Goal: Task Accomplishment & Management: Manage account settings

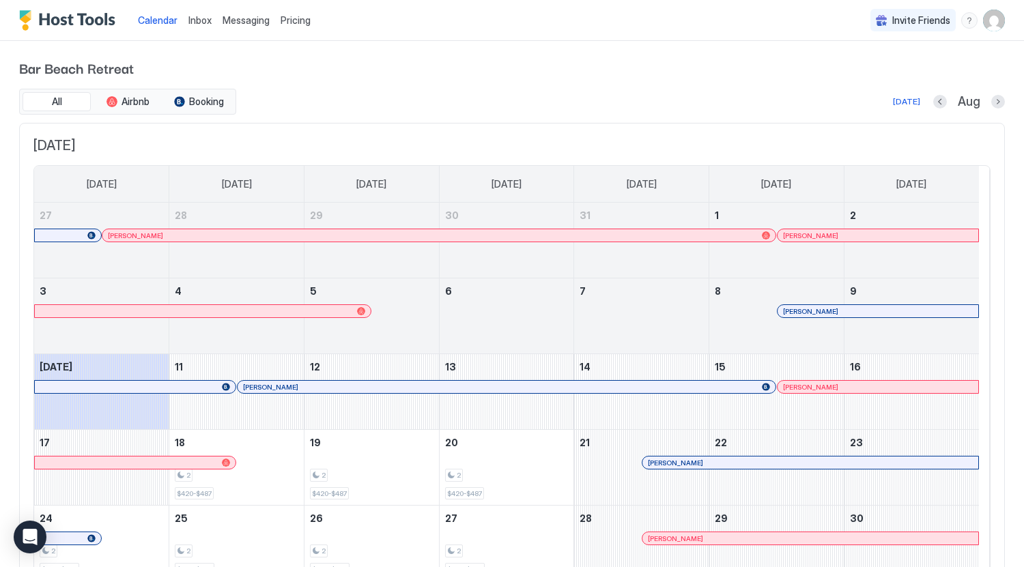
click at [298, 21] on span "Pricing" at bounding box center [296, 20] width 30 height 12
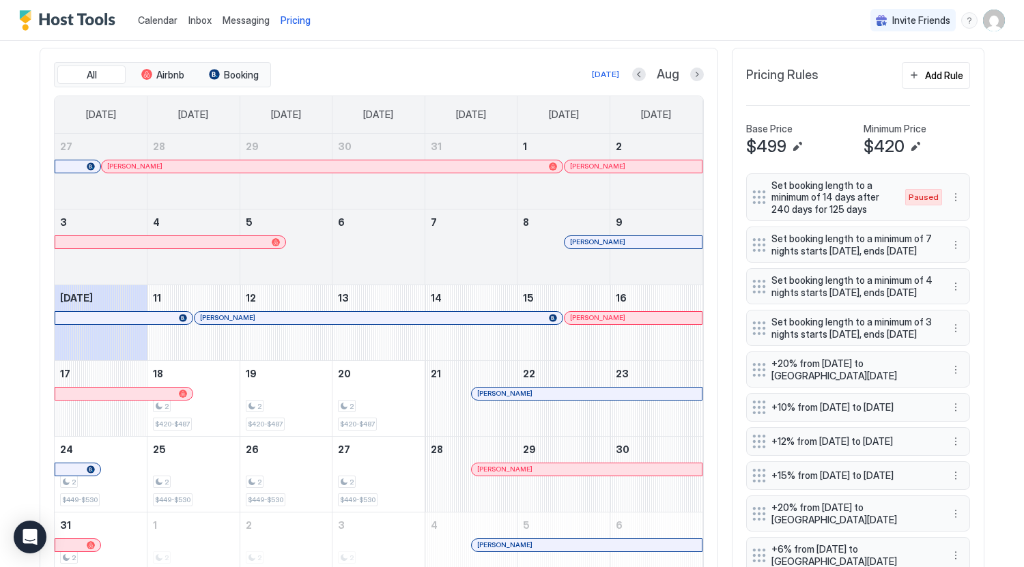
scroll to position [410, 0]
click at [693, 82] on button "Next month" at bounding box center [697, 75] width 14 height 14
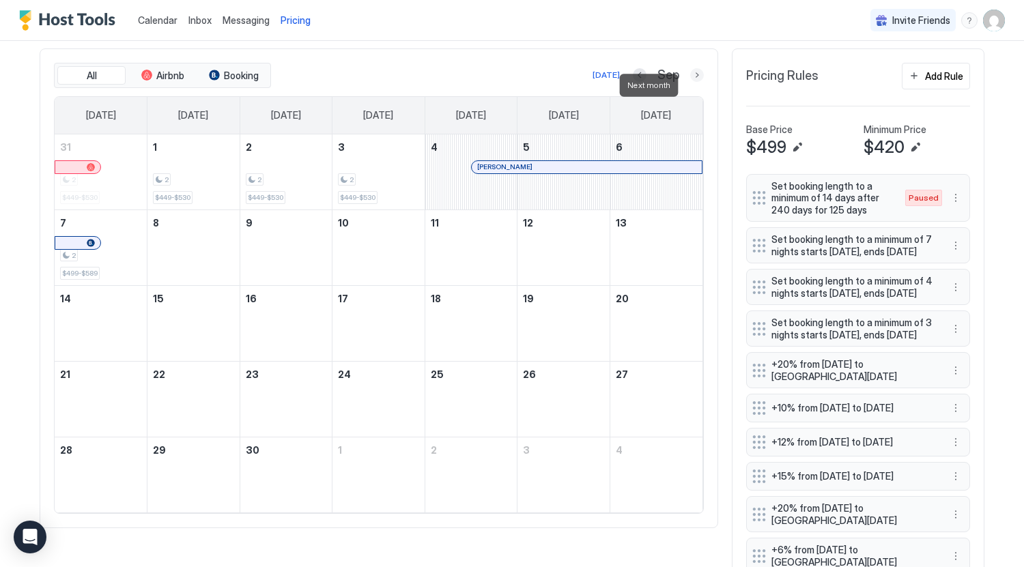
click at [693, 82] on button "Next month" at bounding box center [697, 75] width 14 height 14
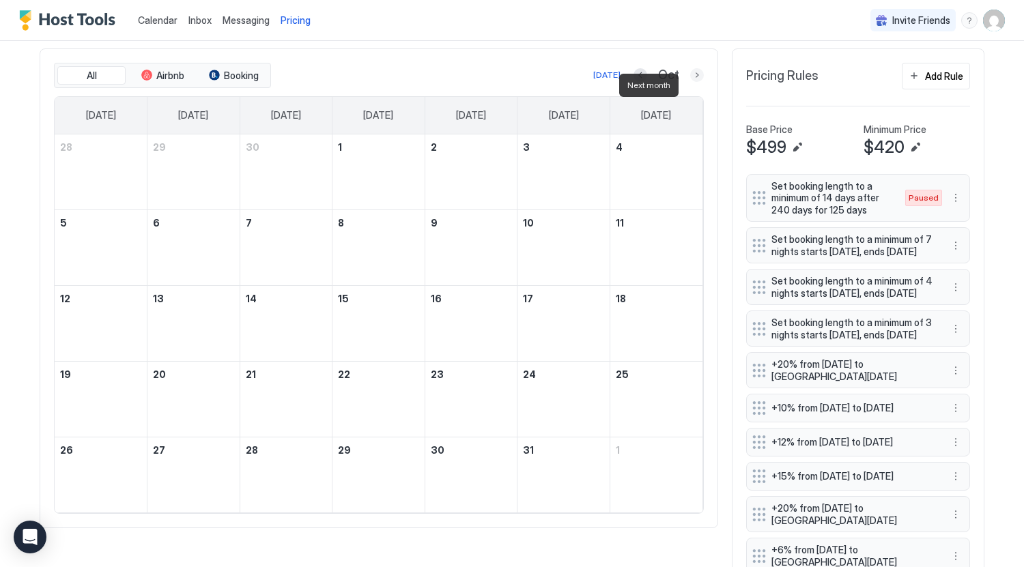
click at [693, 82] on button "Next month" at bounding box center [697, 75] width 14 height 14
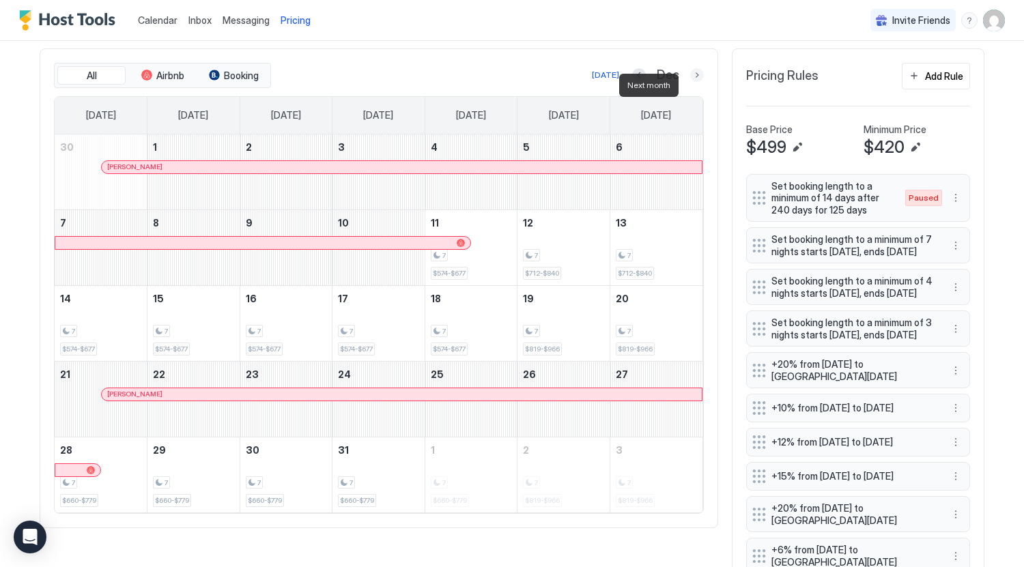
click at [692, 81] on button "Next month" at bounding box center [697, 75] width 14 height 14
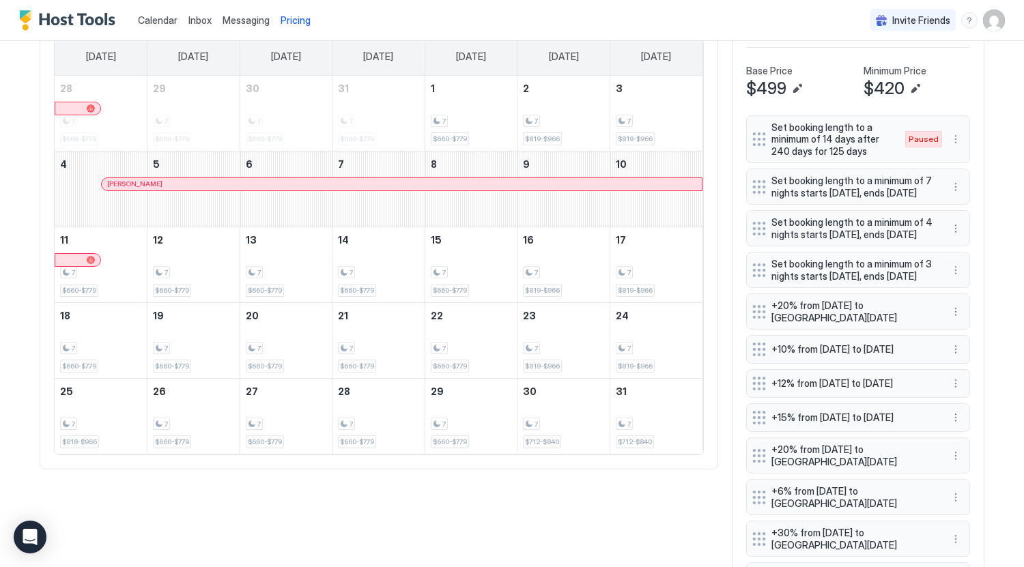
scroll to position [341, 0]
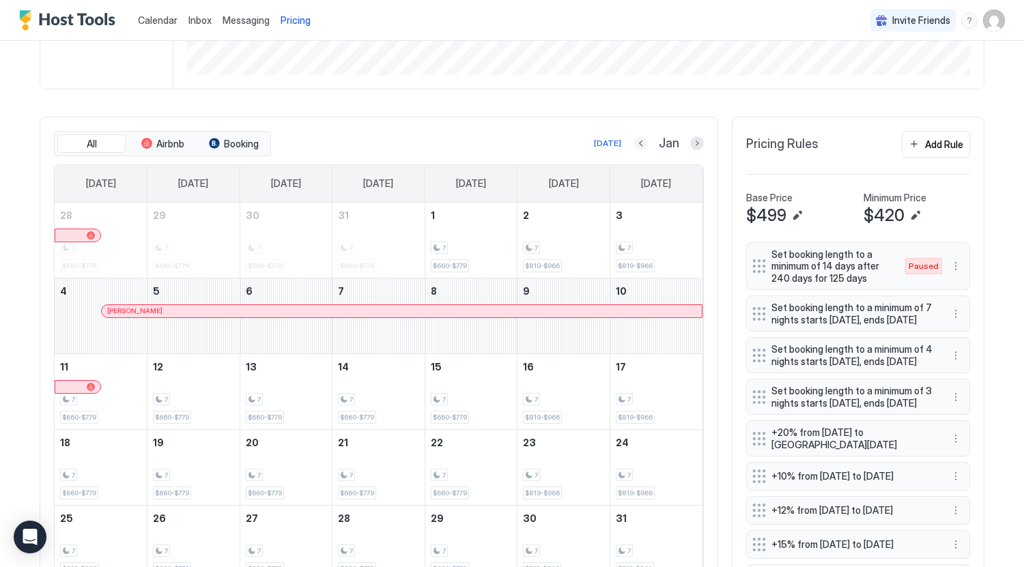
click at [636, 150] on button "Previous month" at bounding box center [641, 144] width 14 height 14
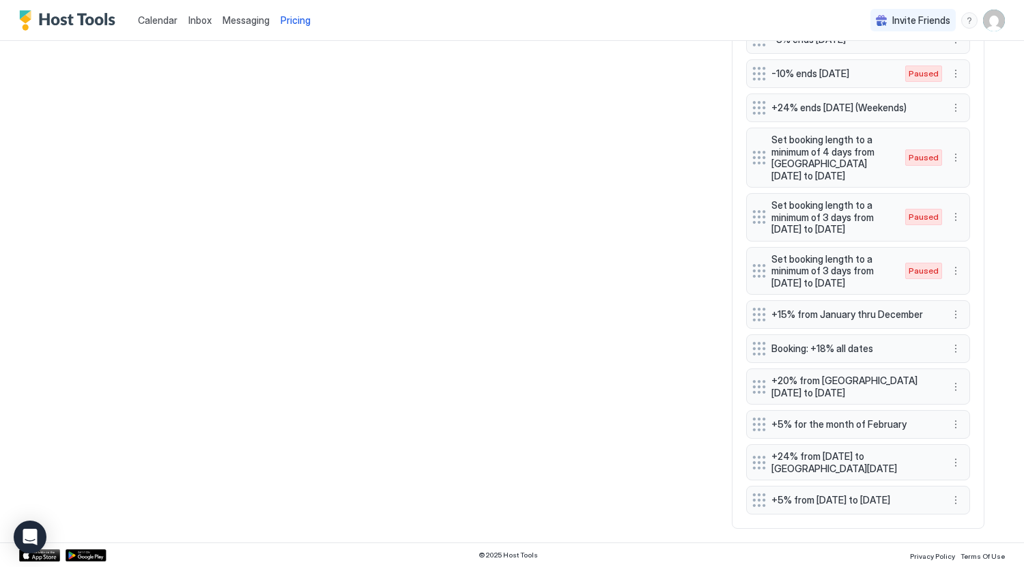
scroll to position [1140, 0]
click at [858, 309] on span "+15% from January thru December" at bounding box center [853, 315] width 162 height 12
click at [951, 307] on button "More options" at bounding box center [956, 315] width 16 height 16
click at [946, 319] on div "Edit" at bounding box center [955, 327] width 137 height 22
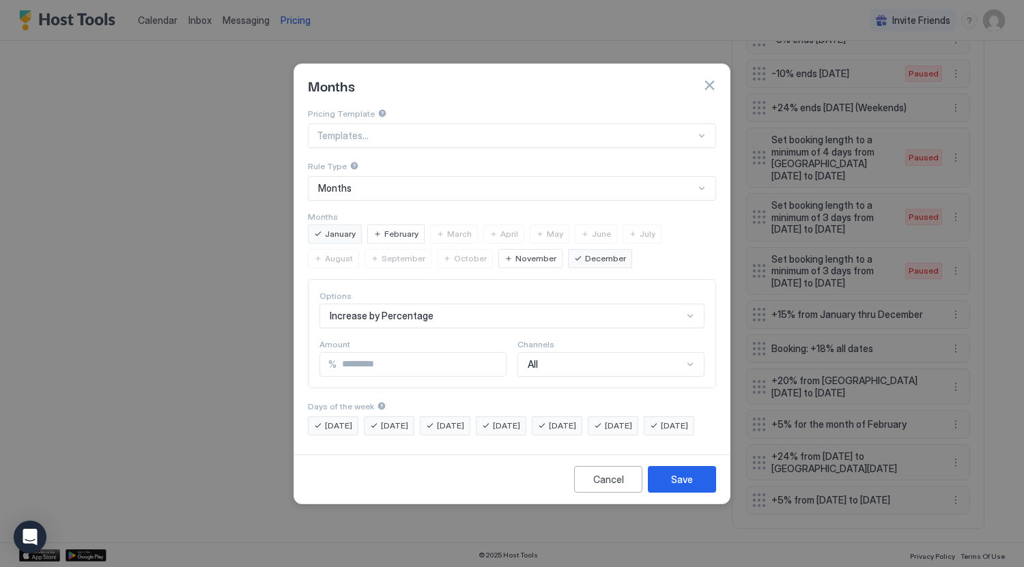
click at [711, 79] on button "button" at bounding box center [710, 86] width 14 height 14
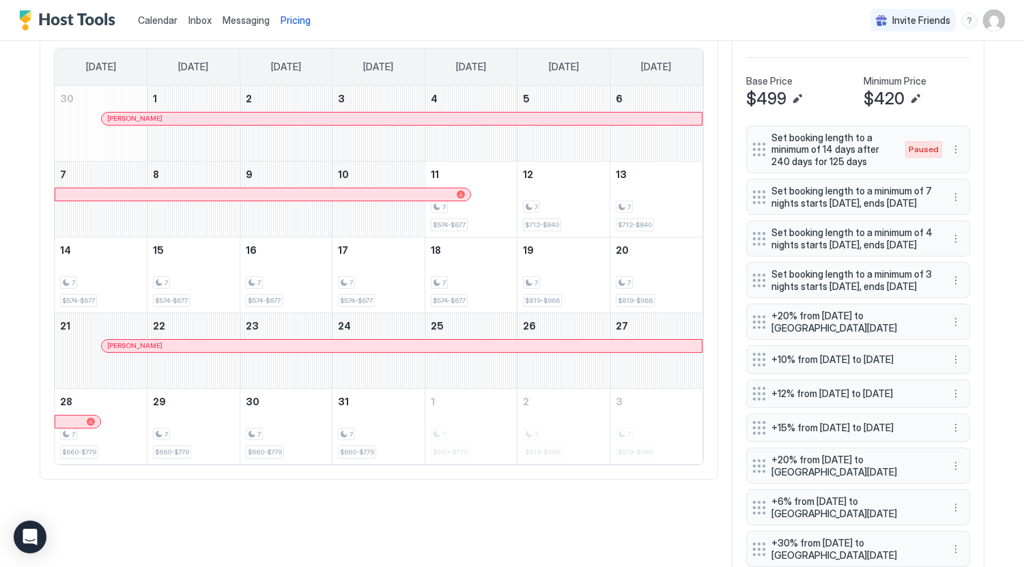
scroll to position [320, 0]
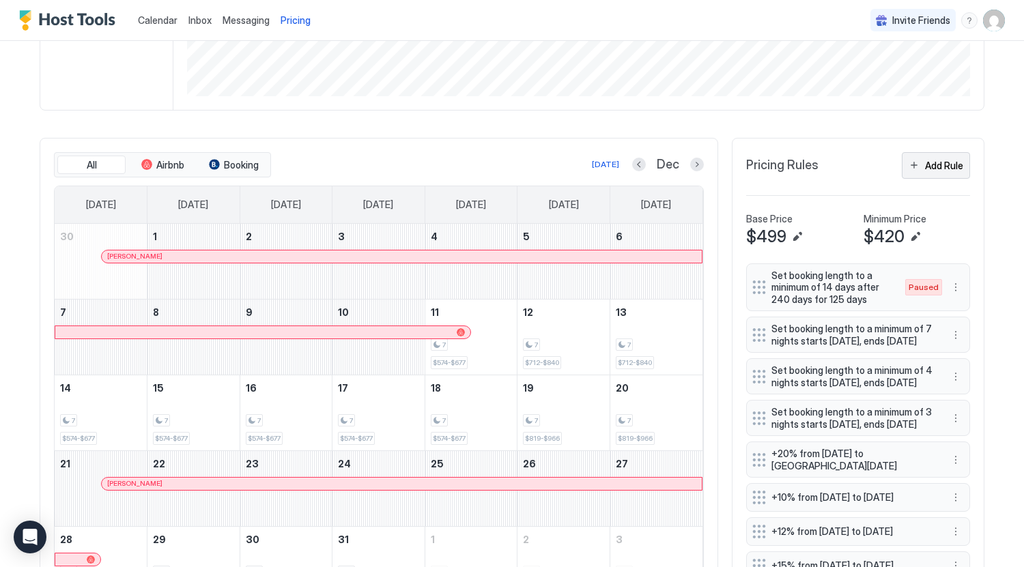
click at [925, 173] on div "Add Rule" at bounding box center [944, 165] width 38 height 14
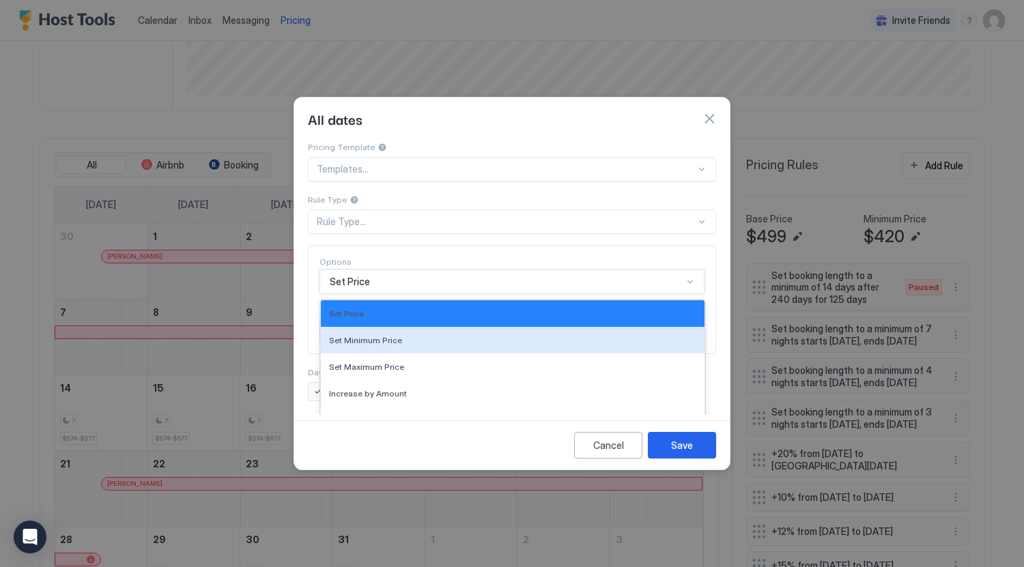
scroll to position [66, 0]
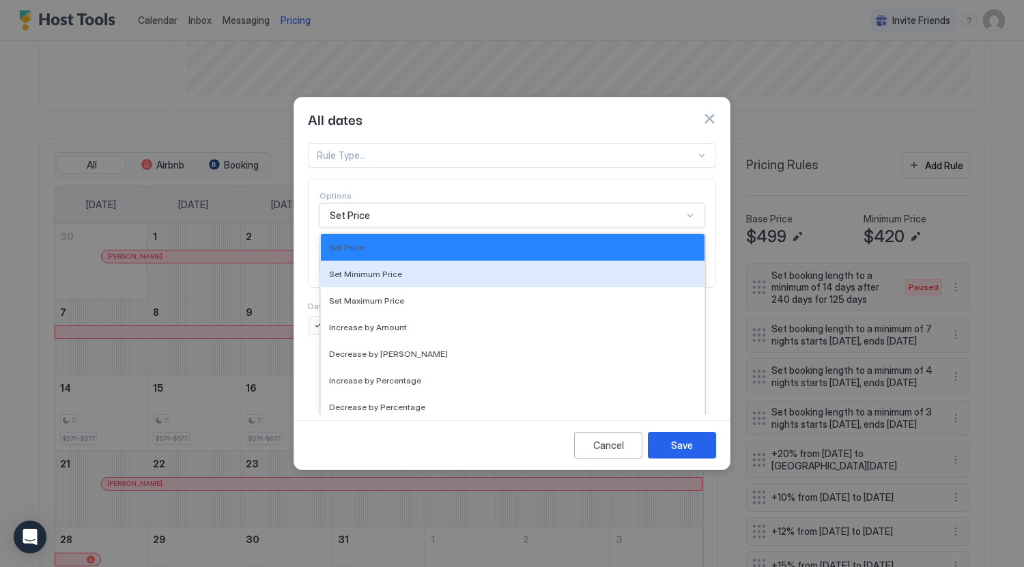
click at [388, 228] on div "17 results available. Use Up and Down to choose options, press Enter to select …" at bounding box center [512, 215] width 385 height 25
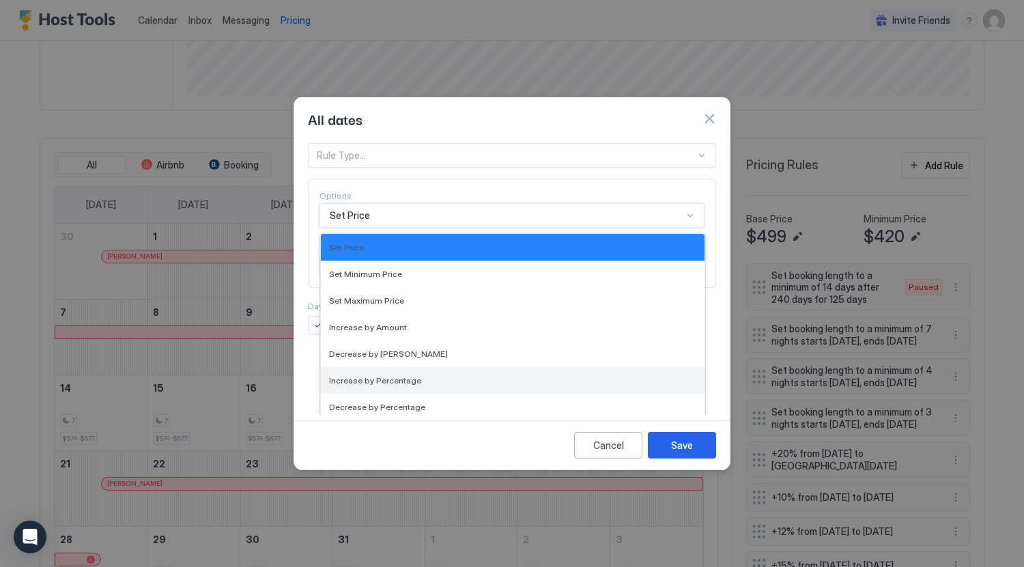
click at [405, 376] on span "Increase by Percentage" at bounding box center [375, 381] width 92 height 10
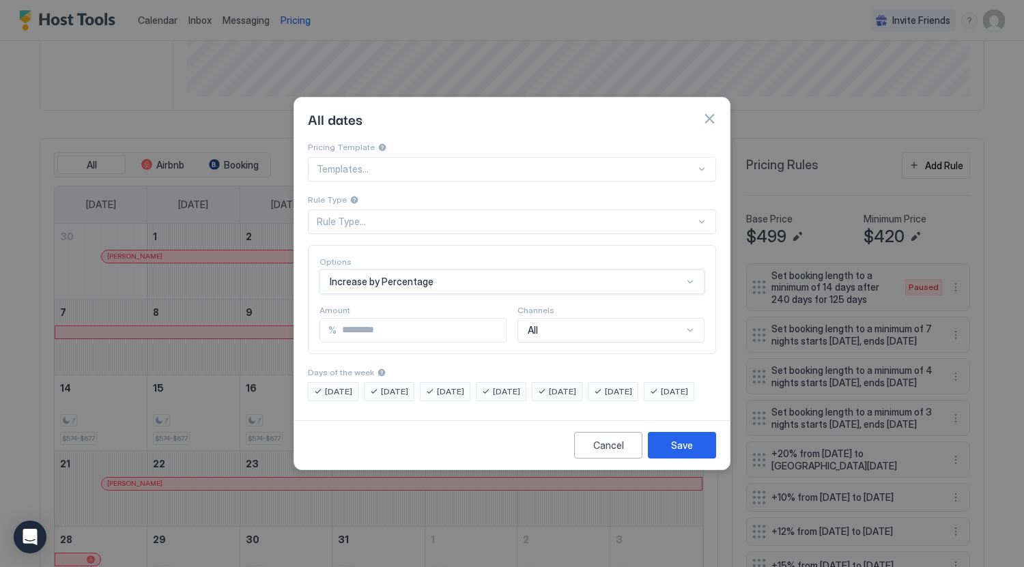
click at [360, 319] on input "*" at bounding box center [421, 330] width 169 height 23
drag, startPoint x: 356, startPoint y: 324, endPoint x: 332, endPoint y: 327, distance: 24.1
click at [332, 327] on div "% *" at bounding box center [413, 330] width 187 height 25
type input "*"
type input "**"
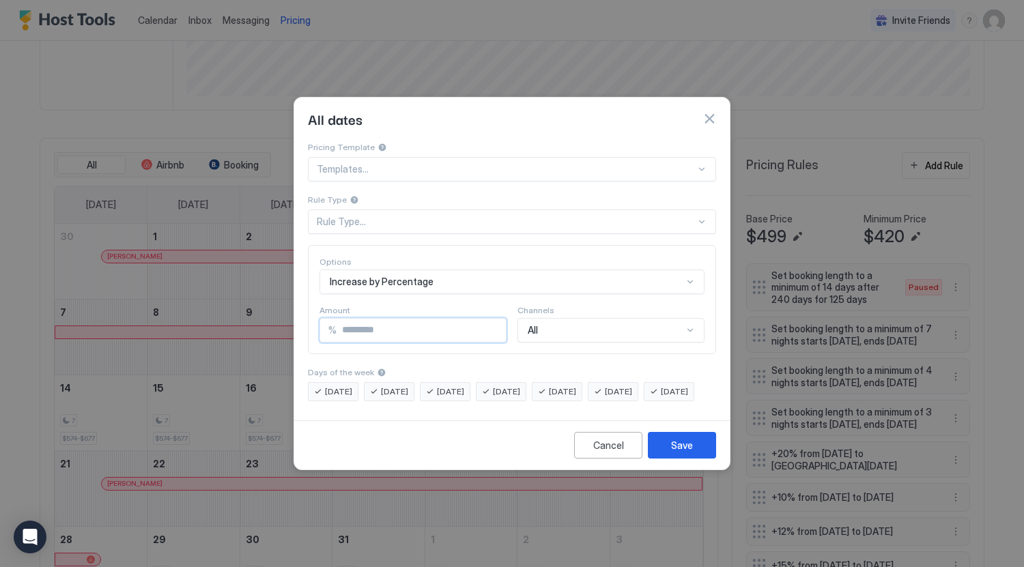
click at [379, 280] on div "Increase by Percentage" at bounding box center [512, 282] width 385 height 25
click at [436, 182] on div "Pricing Template Templates... Rule Type Rule Type... Options Increase by Percen…" at bounding box center [512, 270] width 408 height 261
click at [425, 218] on div "Rule Type..." at bounding box center [512, 222] width 408 height 25
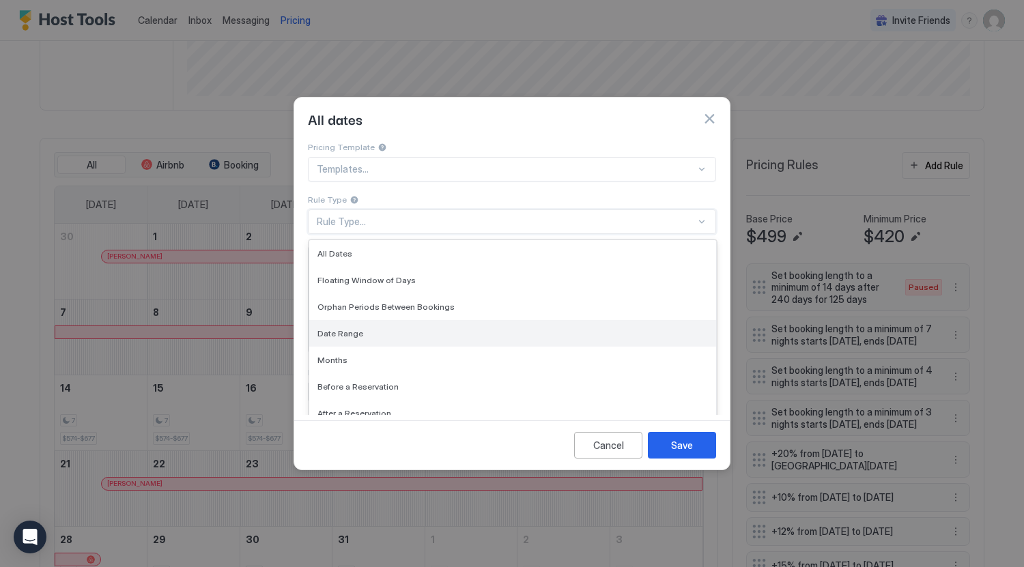
click at [395, 326] on div "Date Range" at bounding box center [512, 333] width 407 height 27
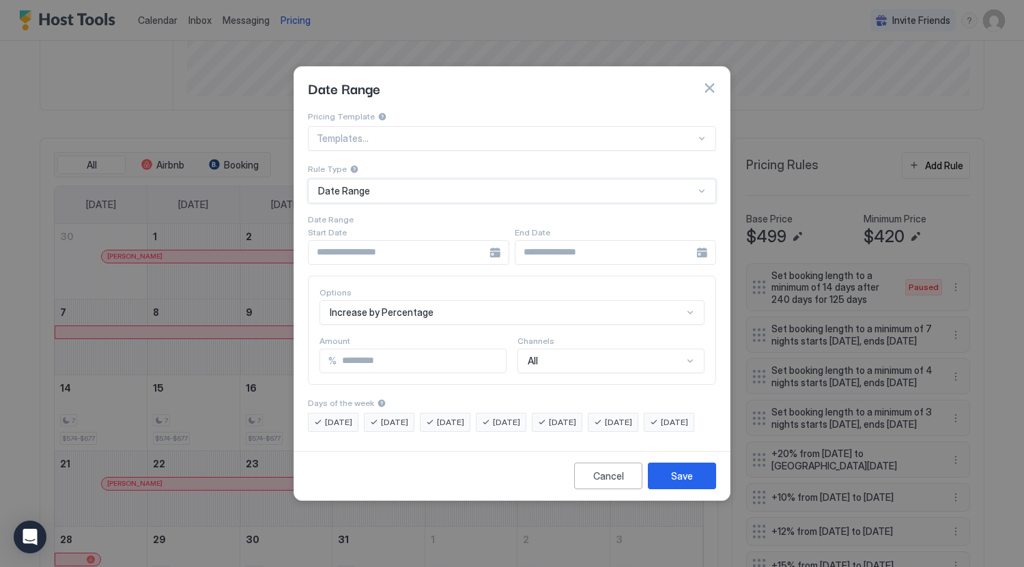
click at [414, 246] on input "Input Field" at bounding box center [399, 252] width 181 height 23
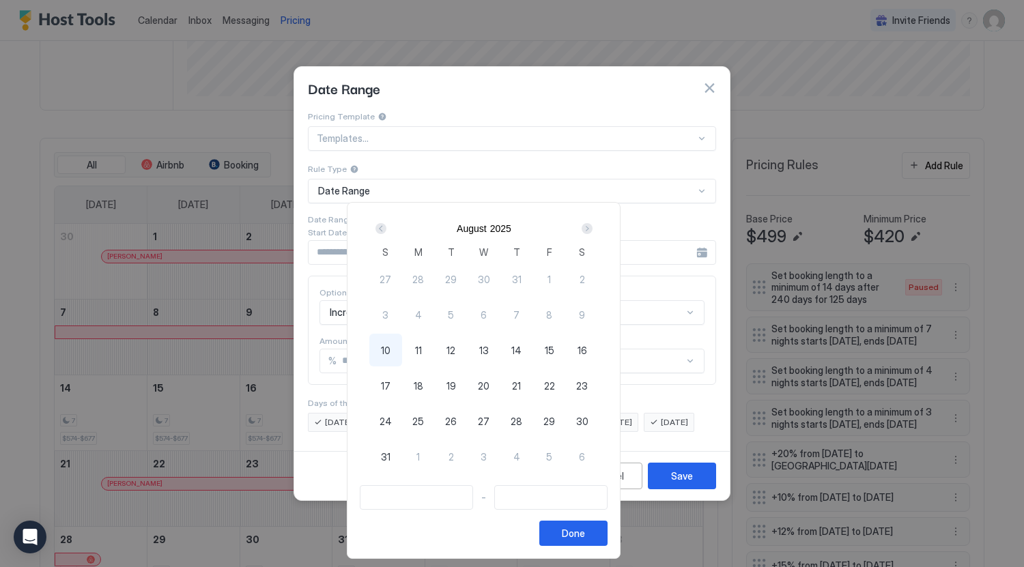
click at [593, 227] on div "Next" at bounding box center [587, 228] width 11 height 11
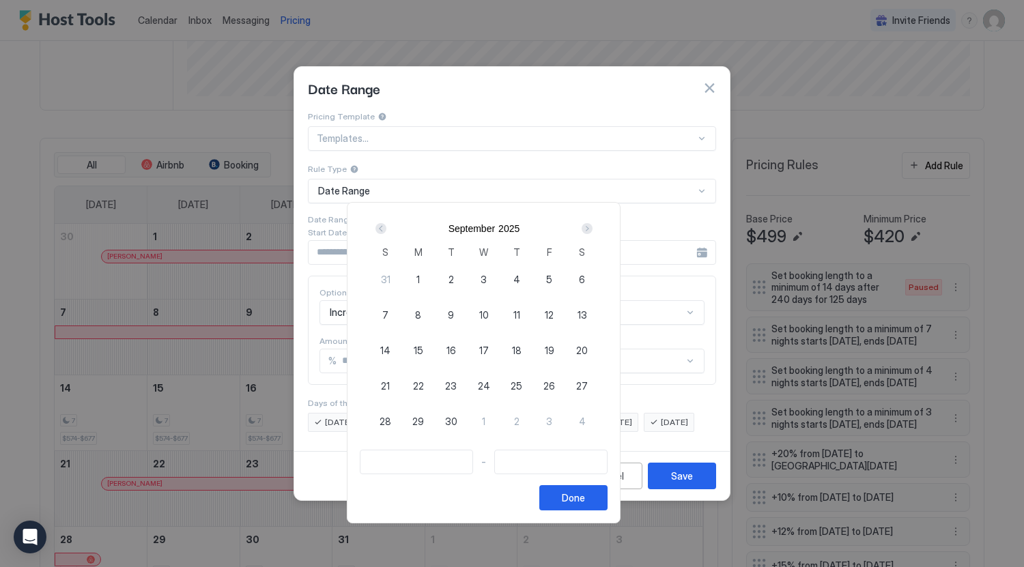
click at [593, 227] on div "Next" at bounding box center [587, 228] width 11 height 11
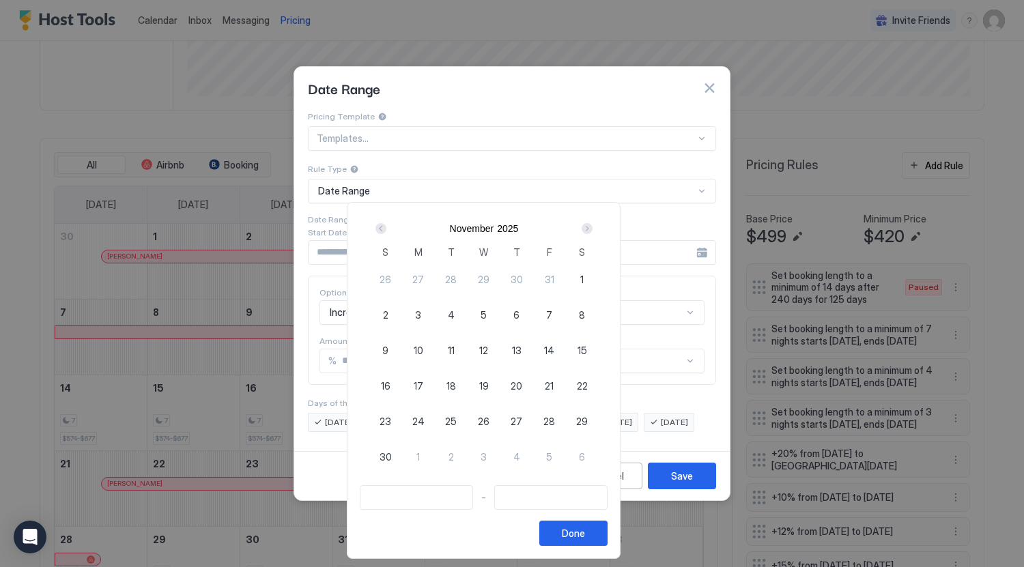
click at [593, 227] on div "Next" at bounding box center [587, 228] width 11 height 11
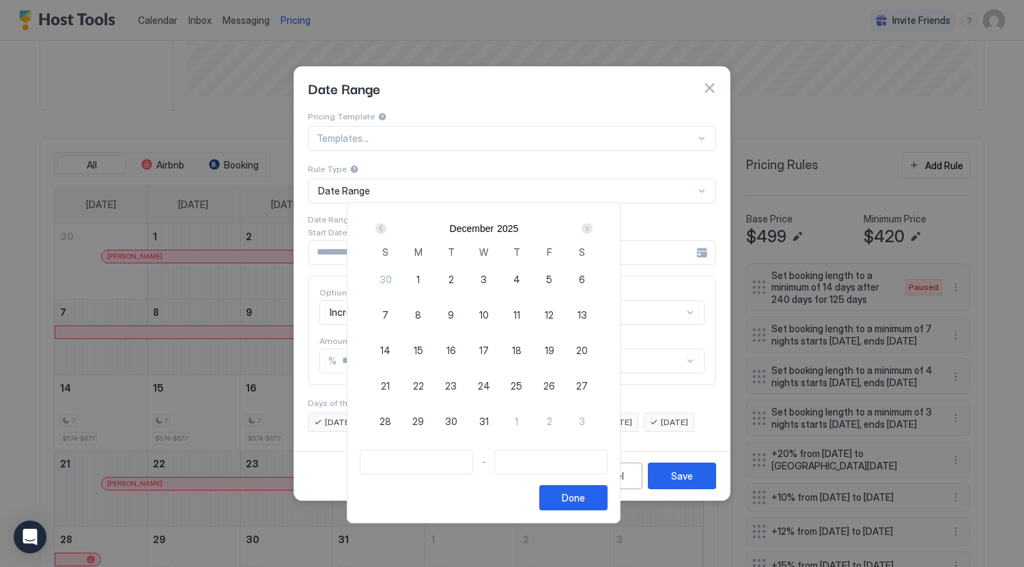
click at [391, 423] on span "28" at bounding box center [386, 421] width 12 height 14
type input "**********"
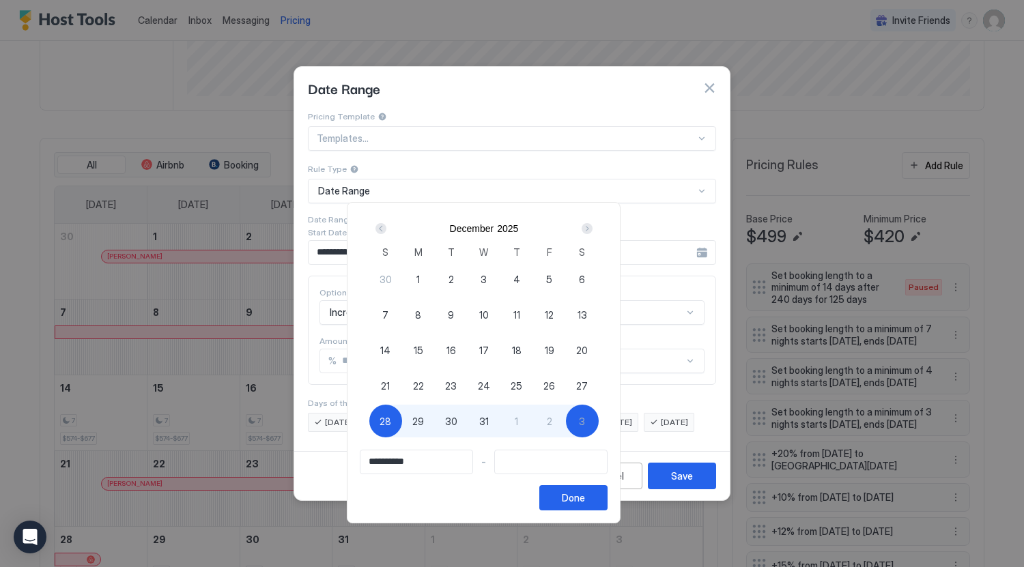
click at [599, 419] on div "3" at bounding box center [582, 421] width 33 height 33
type input "**********"
click at [585, 498] on div "Done" at bounding box center [573, 498] width 23 height 14
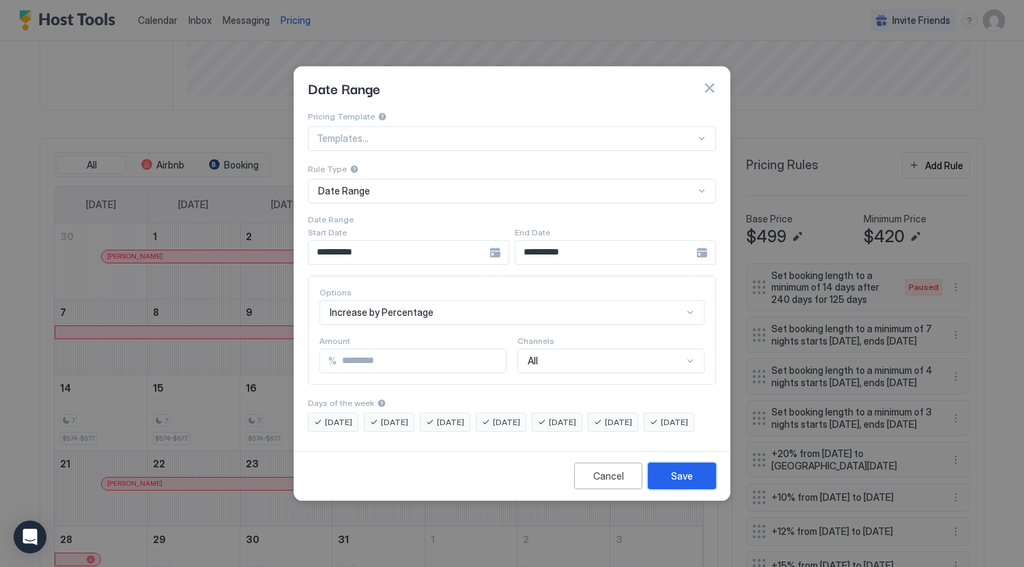
click at [683, 483] on div "Save" at bounding box center [682, 476] width 22 height 14
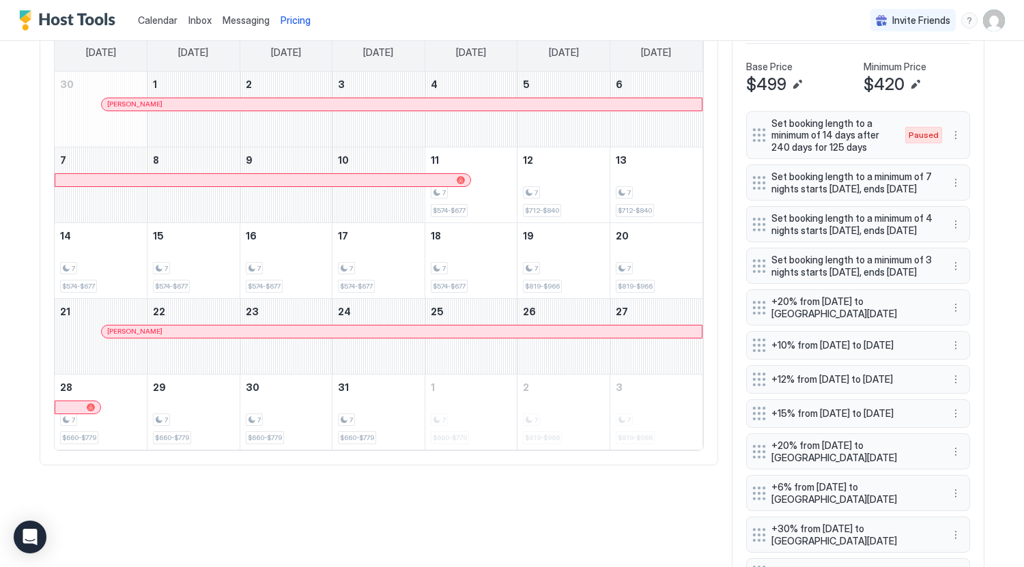
scroll to position [498, 0]
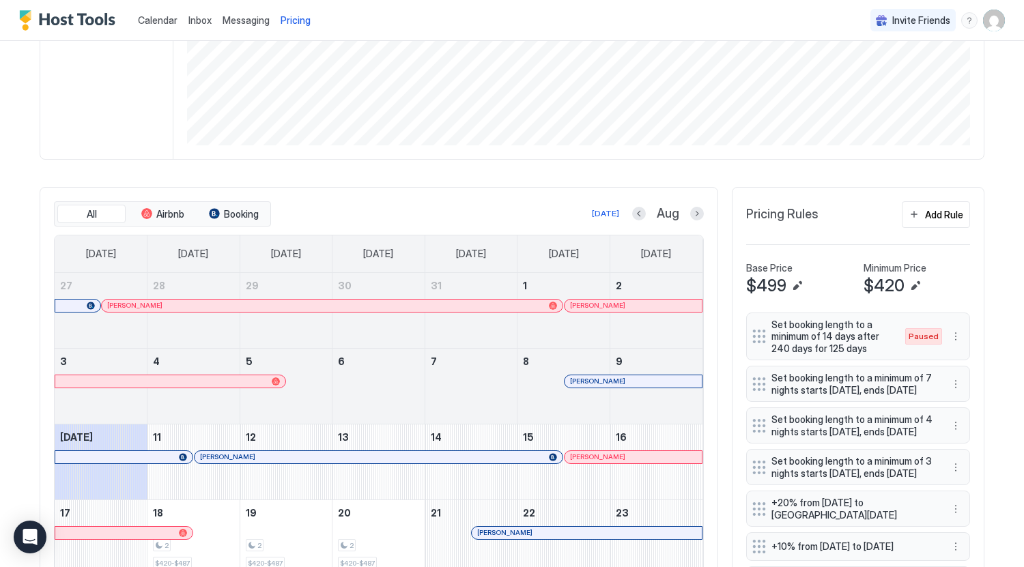
scroll to position [273, 0]
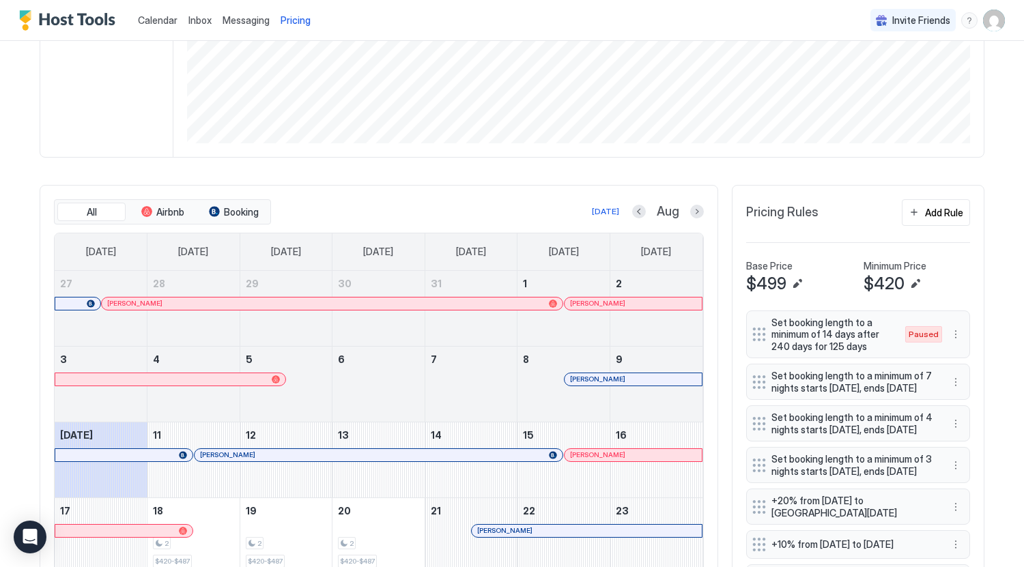
click at [683, 220] on div "Aug" at bounding box center [668, 212] width 72 height 16
click at [691, 218] on button "Next month" at bounding box center [697, 212] width 14 height 14
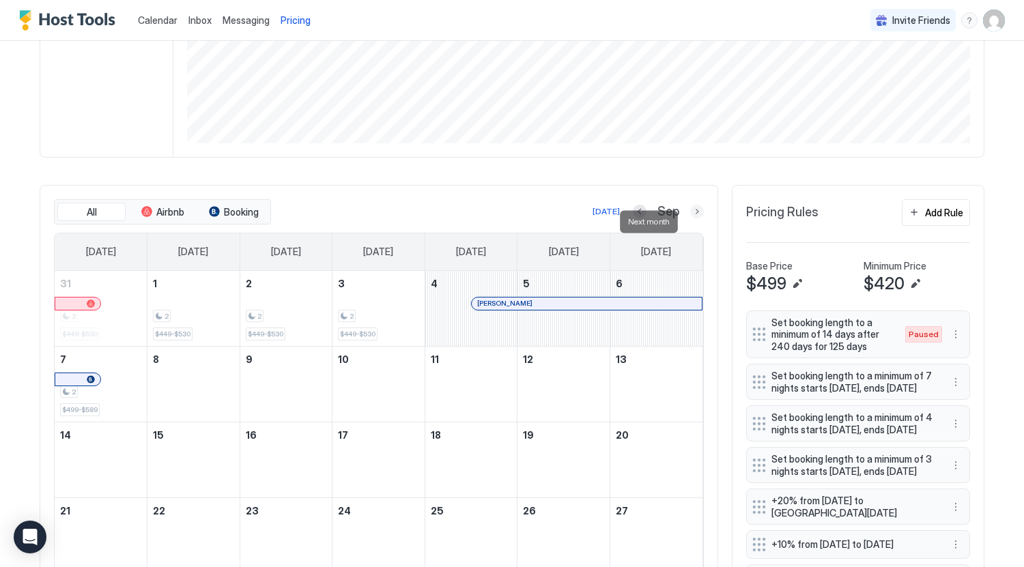
click at [691, 218] on button "Next month" at bounding box center [697, 212] width 14 height 14
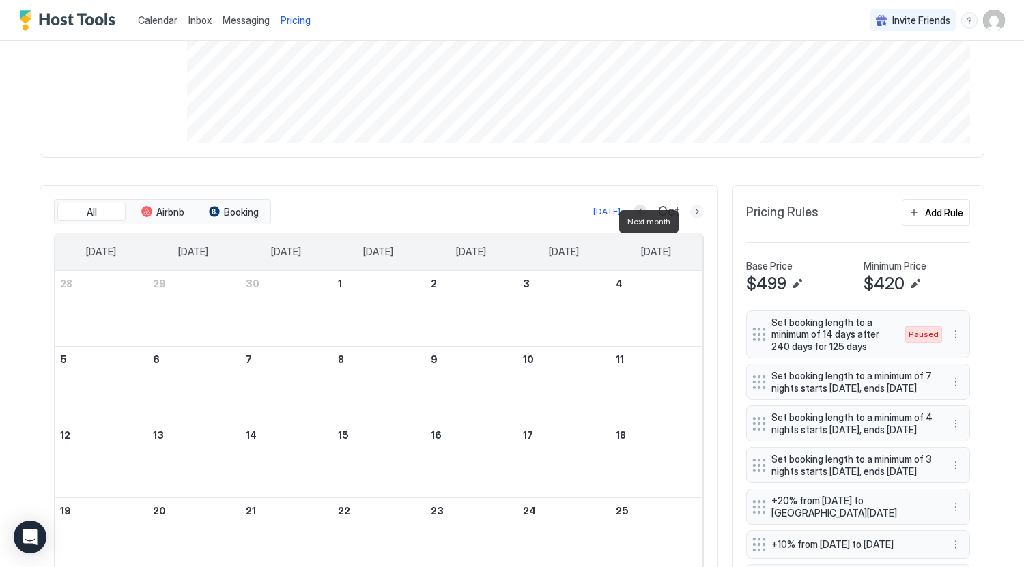
click at [691, 218] on button "Next month" at bounding box center [697, 212] width 14 height 14
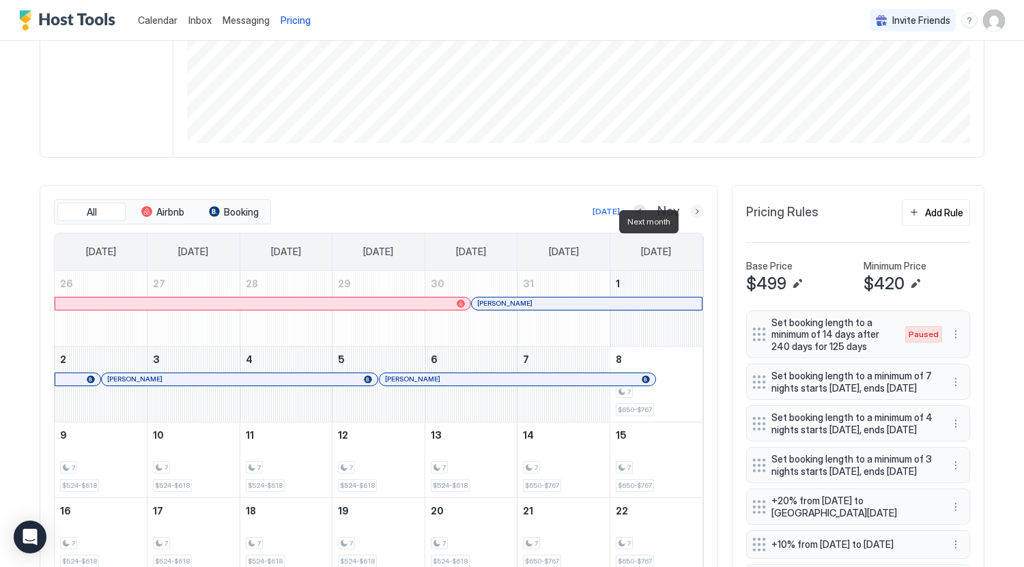
click at [691, 218] on button "Next month" at bounding box center [697, 212] width 14 height 14
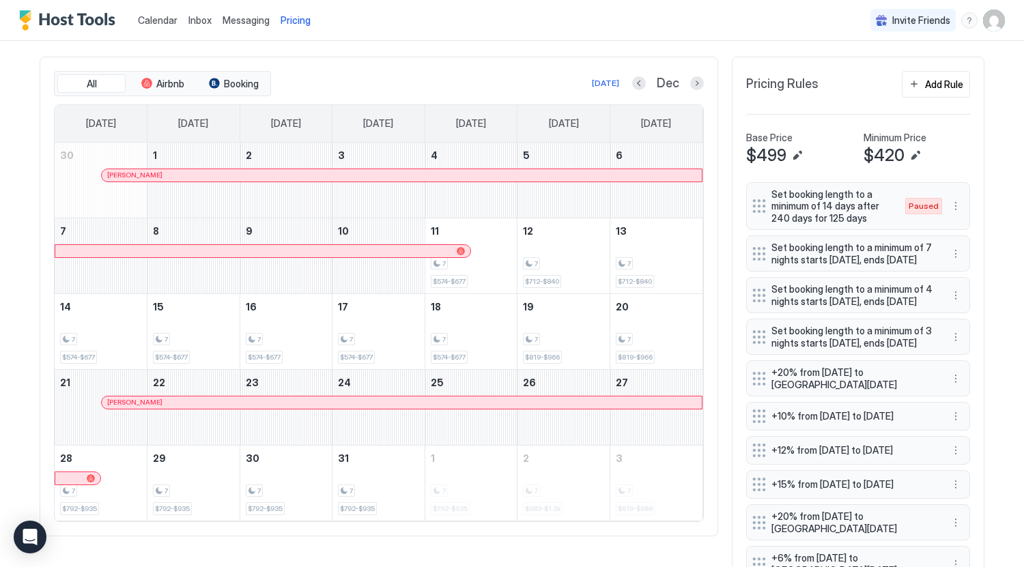
scroll to position [362, 0]
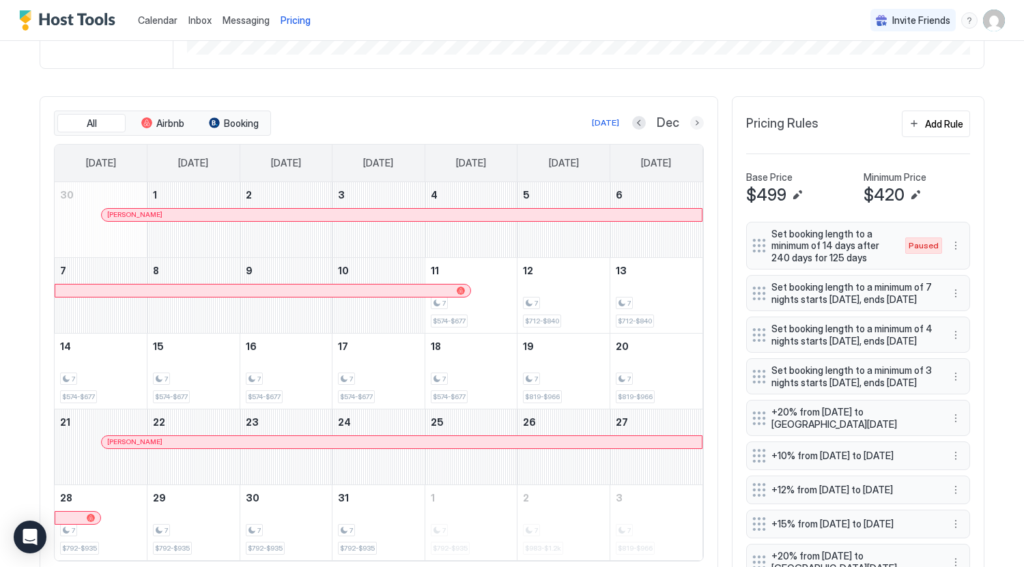
click at [690, 128] on button "Next month" at bounding box center [697, 123] width 14 height 14
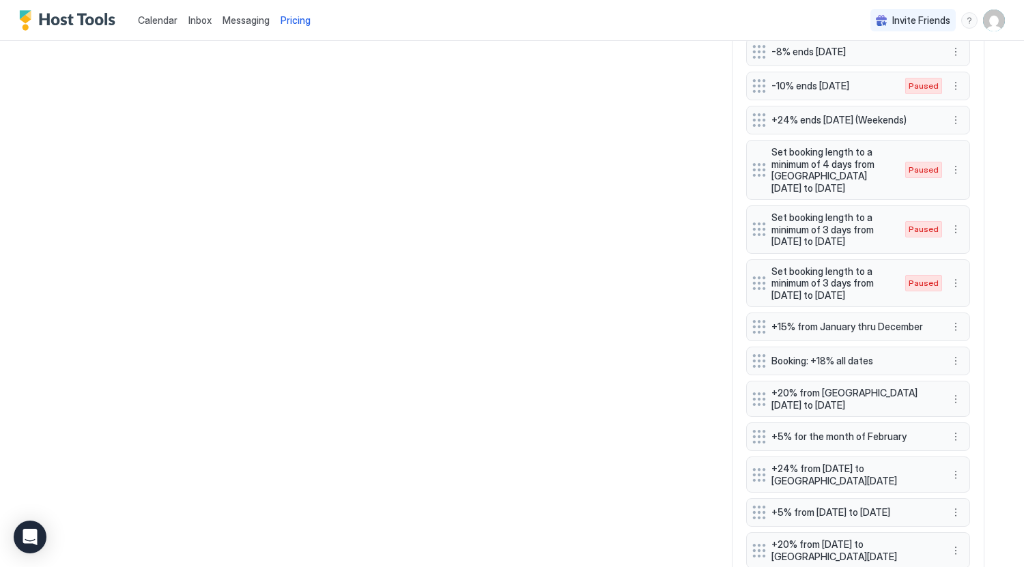
scroll to position [1181, 0]
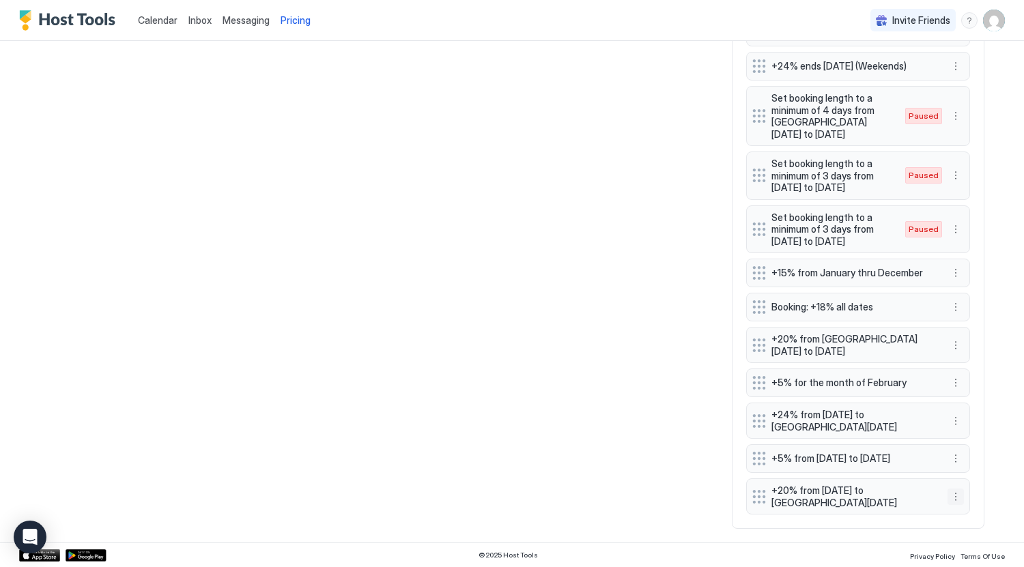
click at [949, 496] on button "More options" at bounding box center [956, 497] width 16 height 16
click at [923, 435] on div "Edit" at bounding box center [955, 434] width 137 height 22
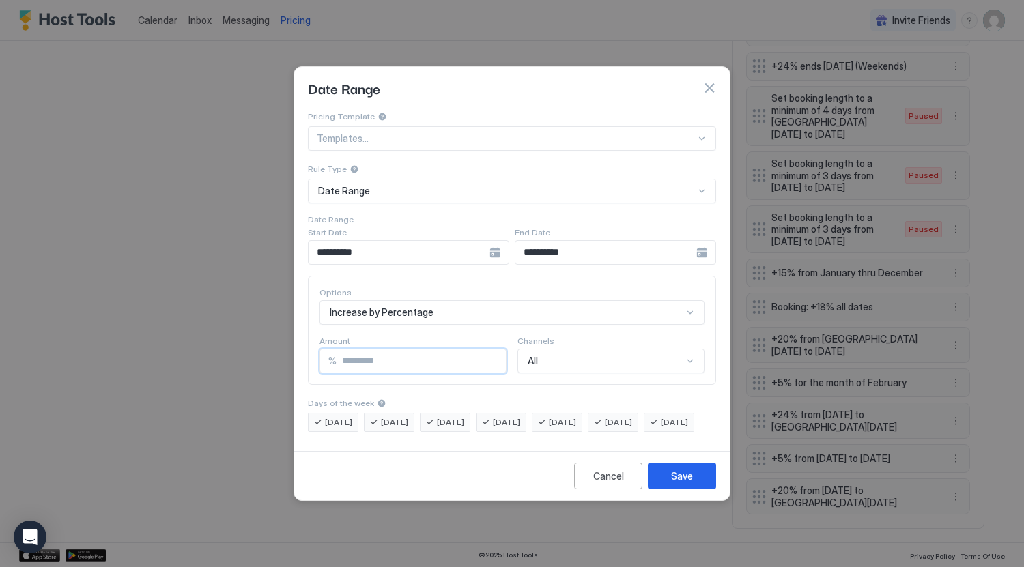
drag, startPoint x: 343, startPoint y: 344, endPoint x: 352, endPoint y: 345, distance: 9.0
click at [352, 350] on input "**" at bounding box center [421, 361] width 169 height 23
type input "**"
click at [665, 477] on button "Save" at bounding box center [682, 476] width 68 height 27
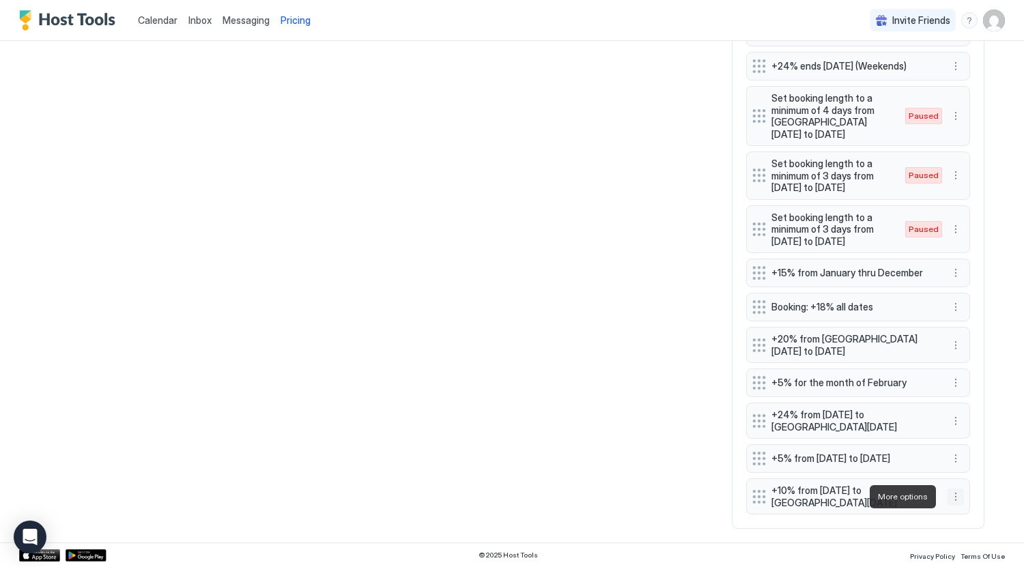
click at [952, 498] on button "More options" at bounding box center [956, 497] width 16 height 16
click at [937, 457] on div "Pause" at bounding box center [955, 455] width 137 height 22
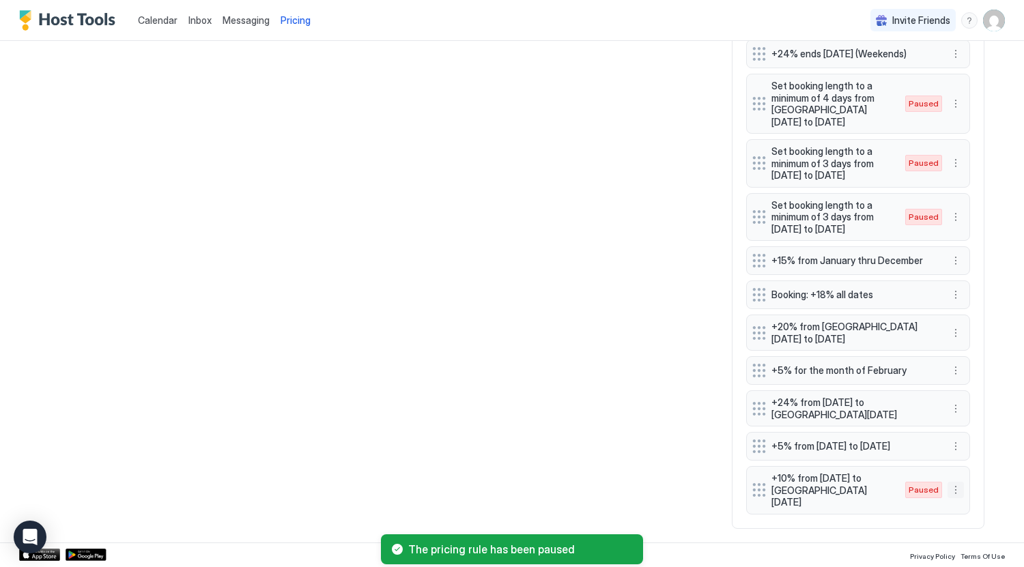
click at [950, 498] on button "More options" at bounding box center [956, 490] width 16 height 16
click at [938, 447] on div "Enable" at bounding box center [955, 455] width 137 height 22
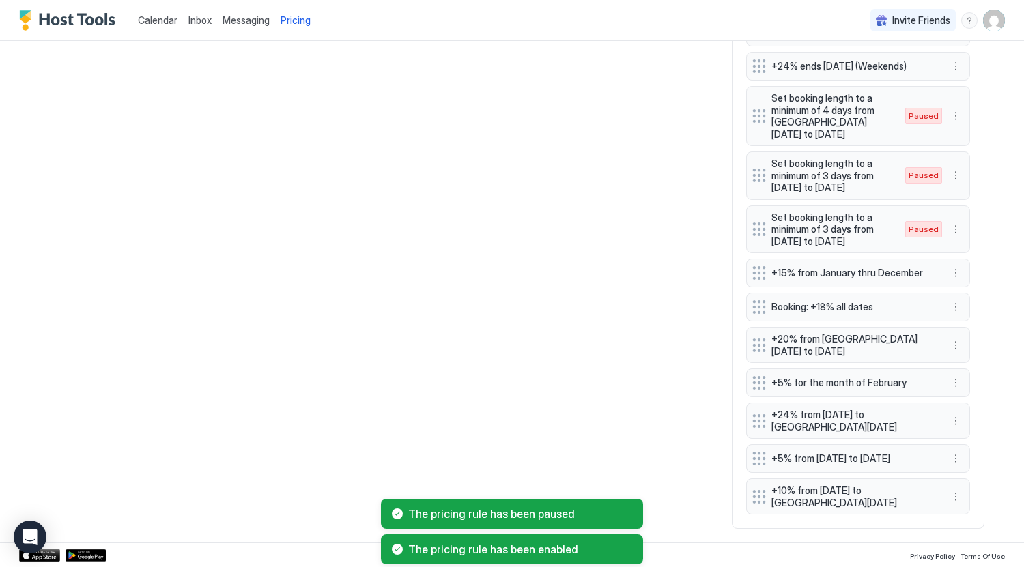
click at [949, 497] on div "The pricing rule has been paused The pricing rule has been enabled" at bounding box center [512, 531] width 1024 height 71
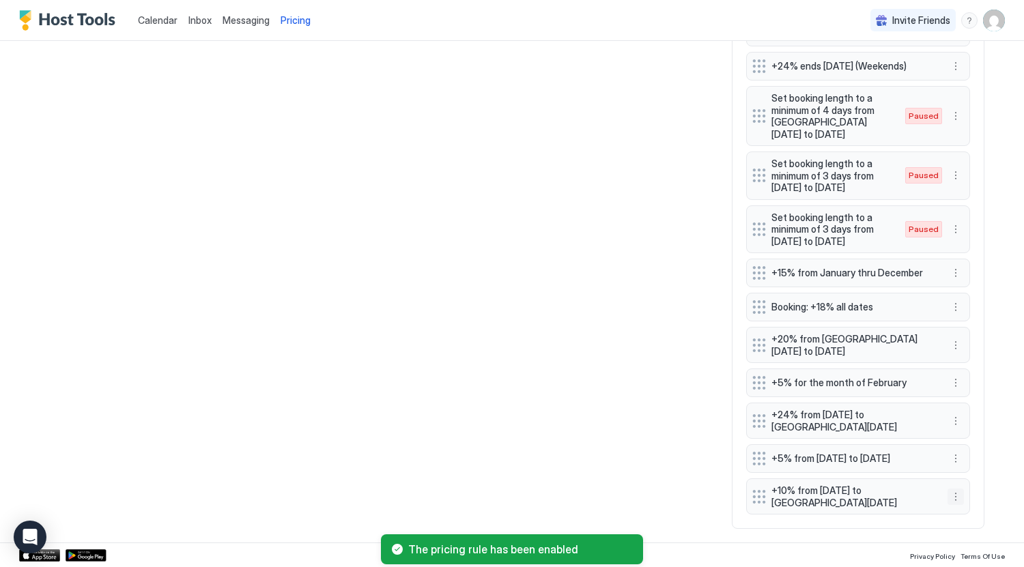
click at [948, 496] on button "More options" at bounding box center [956, 497] width 16 height 16
click at [917, 428] on span "Edit" at bounding box center [914, 433] width 15 height 10
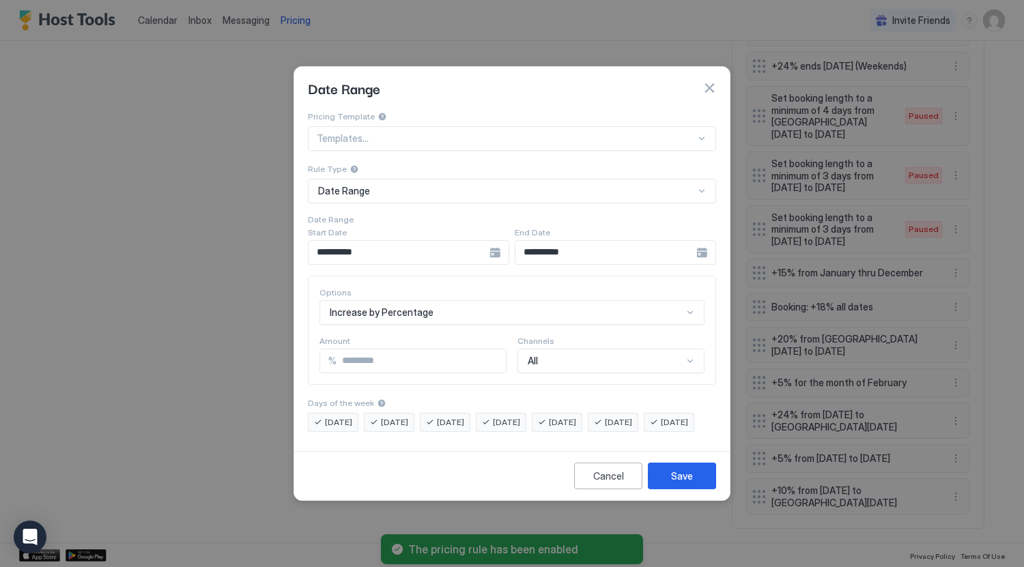
click at [394, 350] on input "**" at bounding box center [421, 361] width 169 height 23
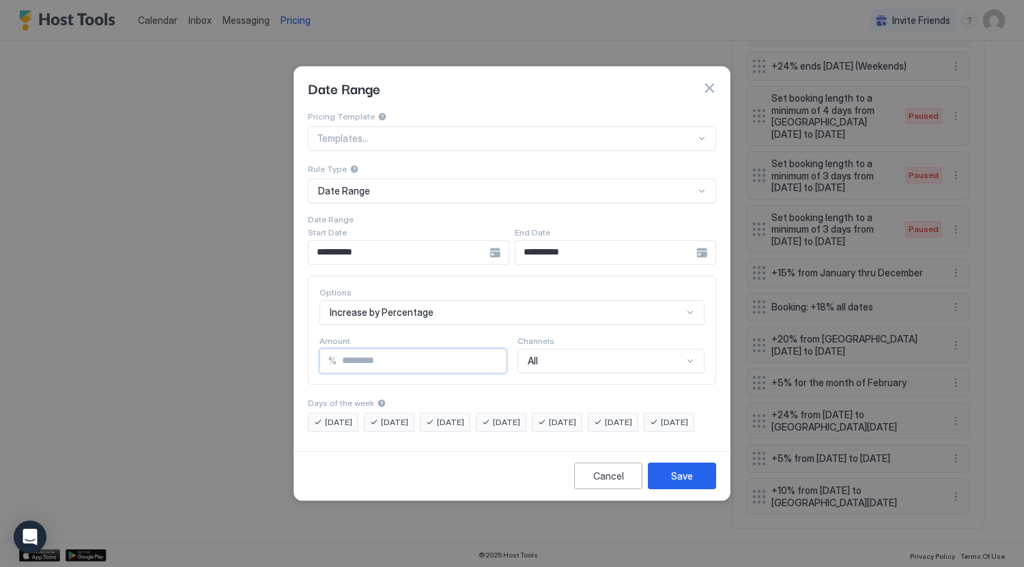
click at [509, 240] on div "**********" at bounding box center [408, 252] width 201 height 25
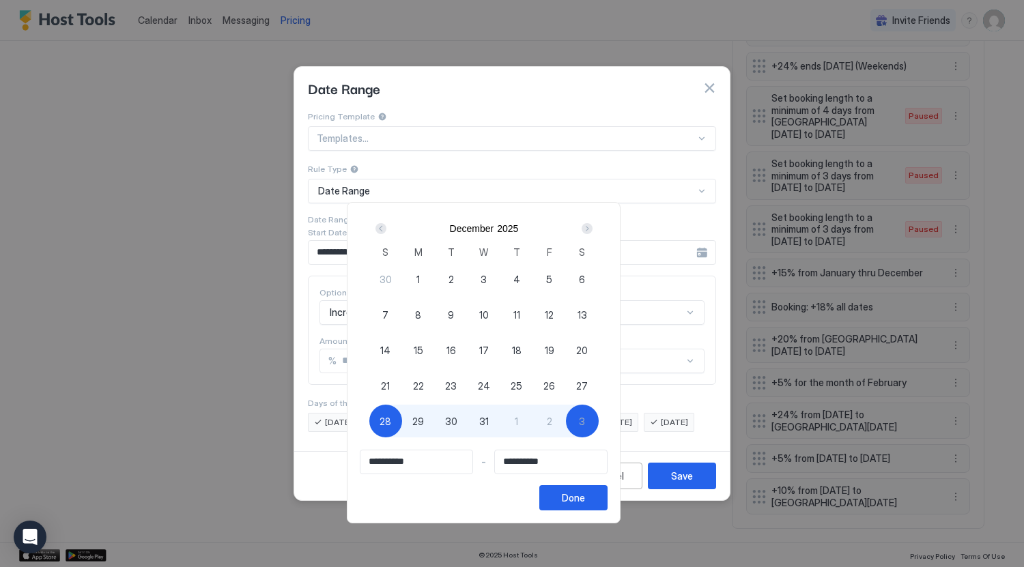
click at [593, 231] on div "Next" at bounding box center [587, 228] width 11 height 11
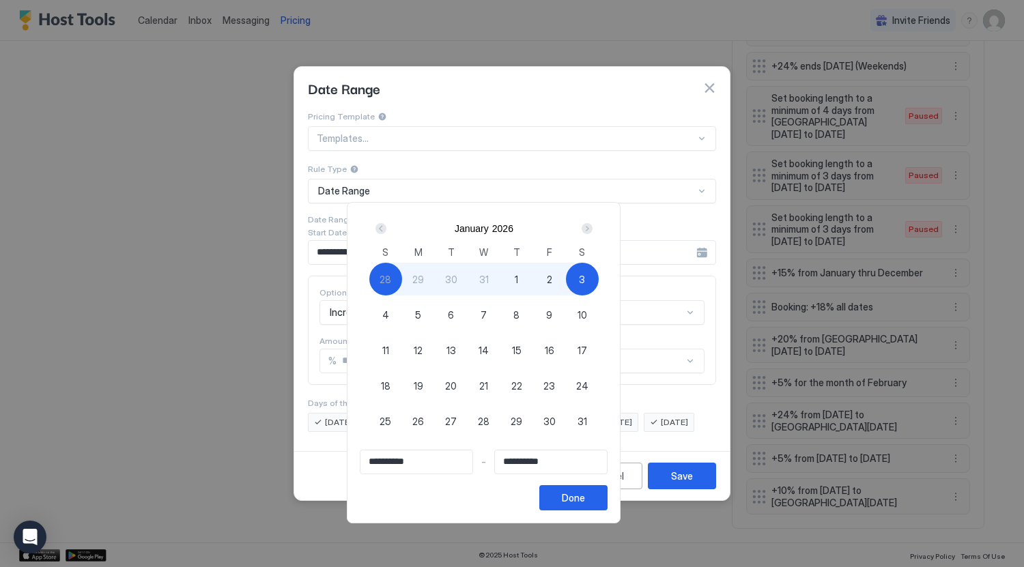
click at [389, 312] on span "4" at bounding box center [385, 315] width 7 height 14
type input "**********"
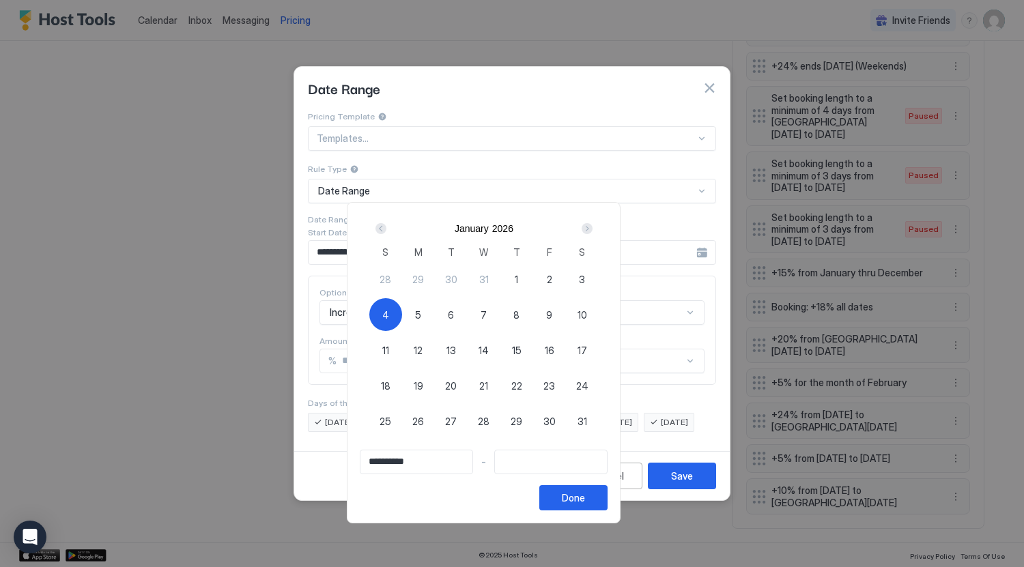
click at [391, 279] on span "28" at bounding box center [386, 279] width 12 height 14
type input "**********"
click at [389, 308] on span "4" at bounding box center [385, 315] width 7 height 14
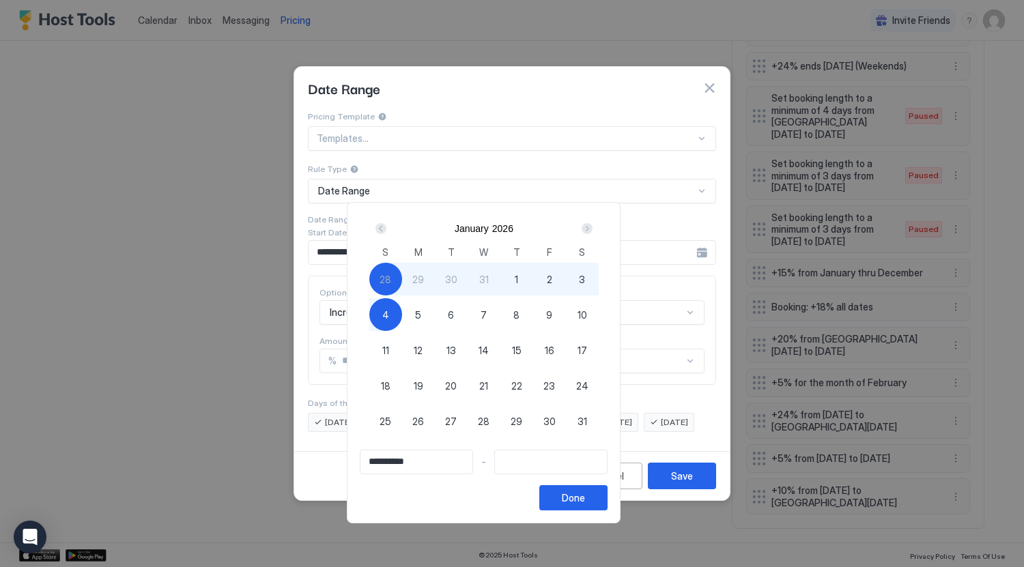
type input "**********"
click at [585, 496] on div "Done" at bounding box center [573, 498] width 23 height 14
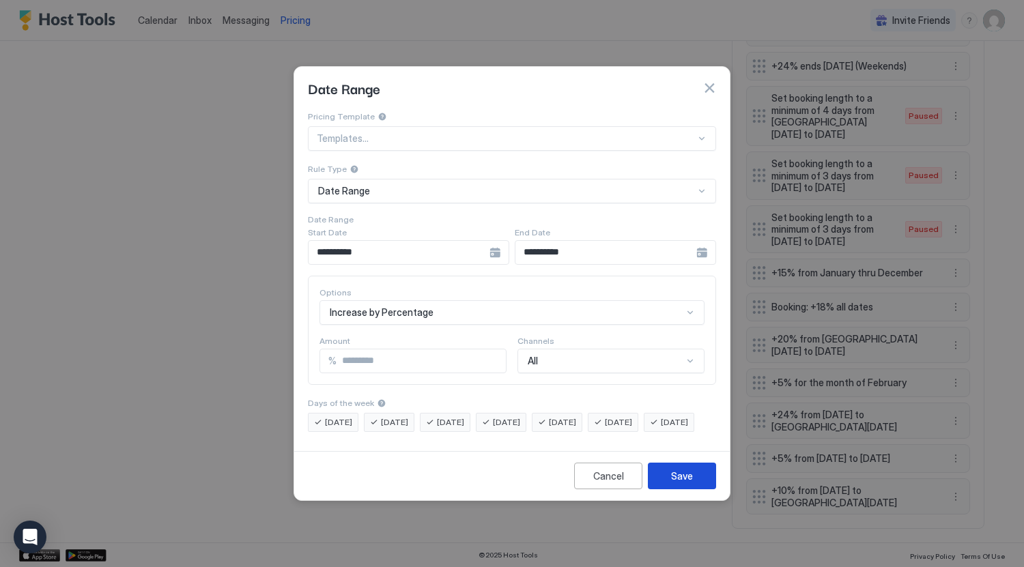
click at [685, 483] on div "Save" at bounding box center [682, 476] width 22 height 14
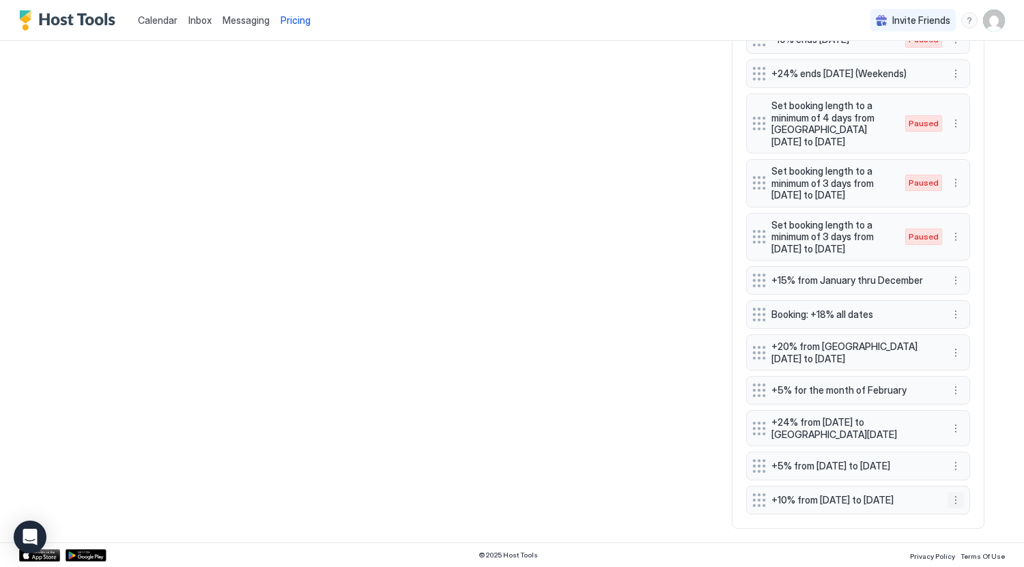
click at [950, 499] on button "More options" at bounding box center [956, 500] width 16 height 16
click at [927, 432] on div "Edit" at bounding box center [955, 434] width 137 height 22
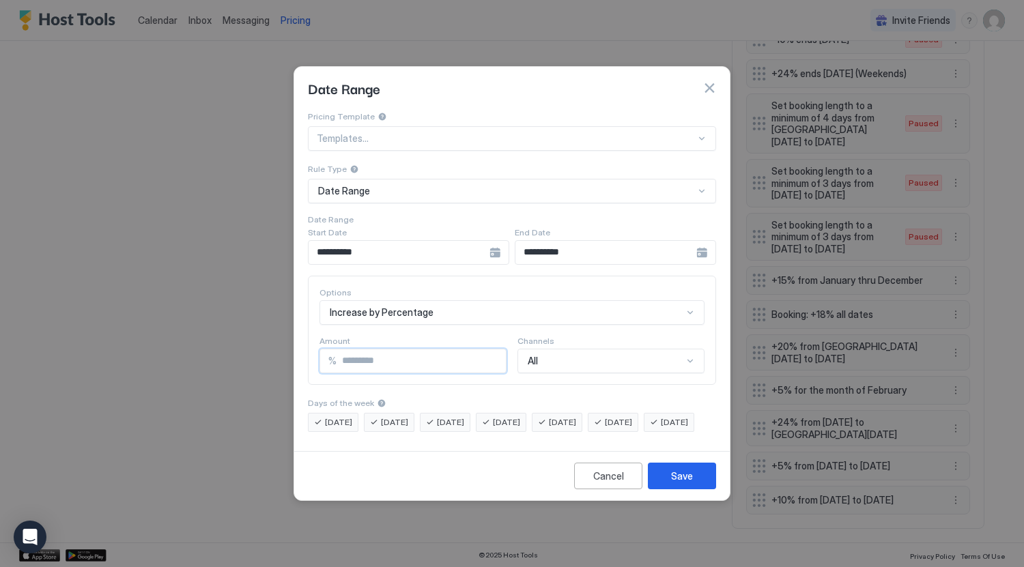
drag, startPoint x: 355, startPoint y: 348, endPoint x: 343, endPoint y: 350, distance: 11.9
click at [343, 350] on input "**" at bounding box center [421, 361] width 169 height 23
click at [380, 350] on input "**" at bounding box center [421, 361] width 169 height 23
type input "**"
click at [695, 485] on button "Save" at bounding box center [682, 476] width 68 height 27
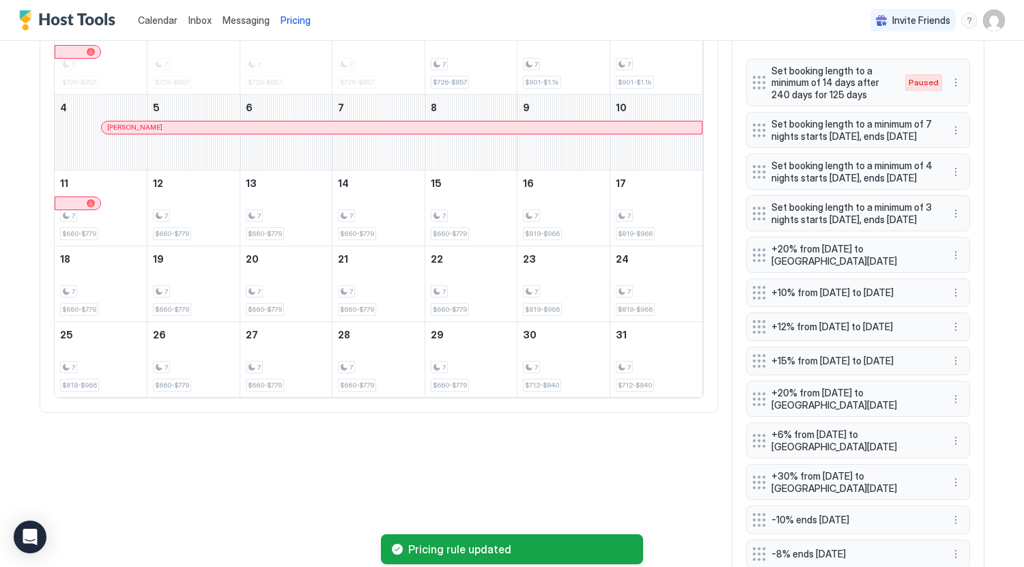
scroll to position [430, 0]
